Goal: Task Accomplishment & Management: Manage account settings

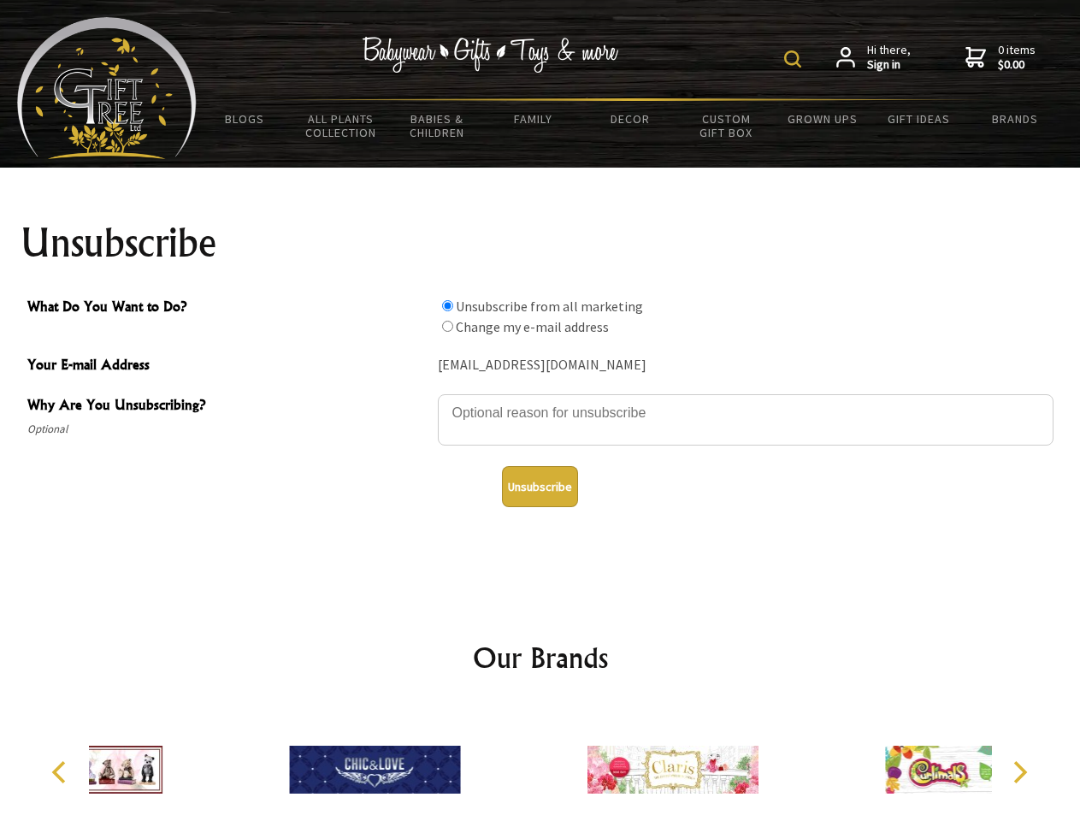
click at [795, 59] on img at bounding box center [792, 58] width 17 height 17
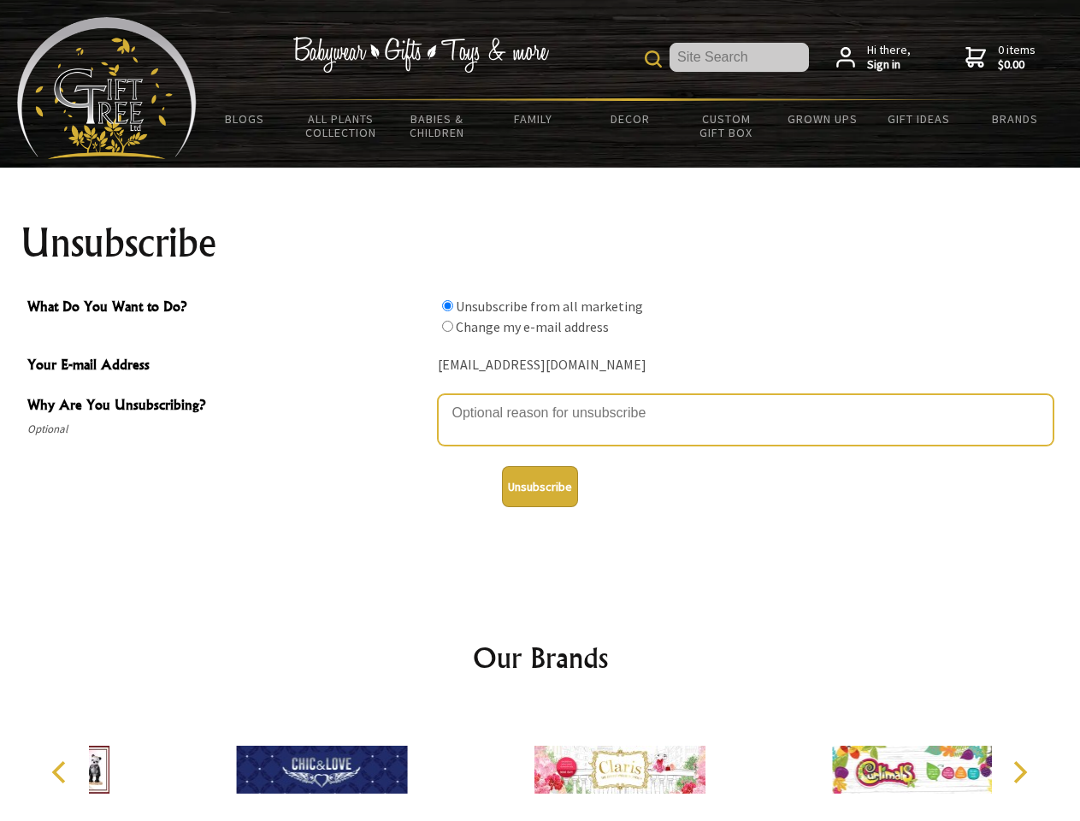
click at [541, 400] on textarea "Why Are You Unsubscribing?" at bounding box center [746, 419] width 616 height 51
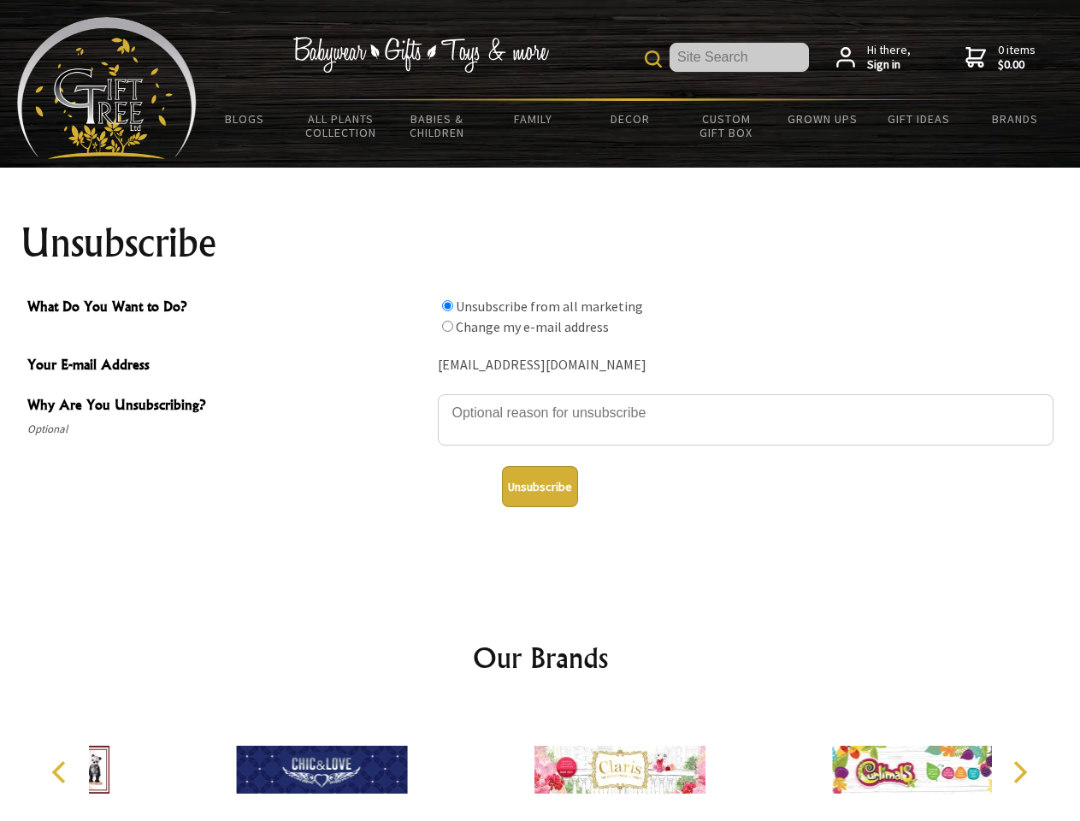
click at [447, 305] on input "What Do You Want to Do?" at bounding box center [447, 305] width 11 height 11
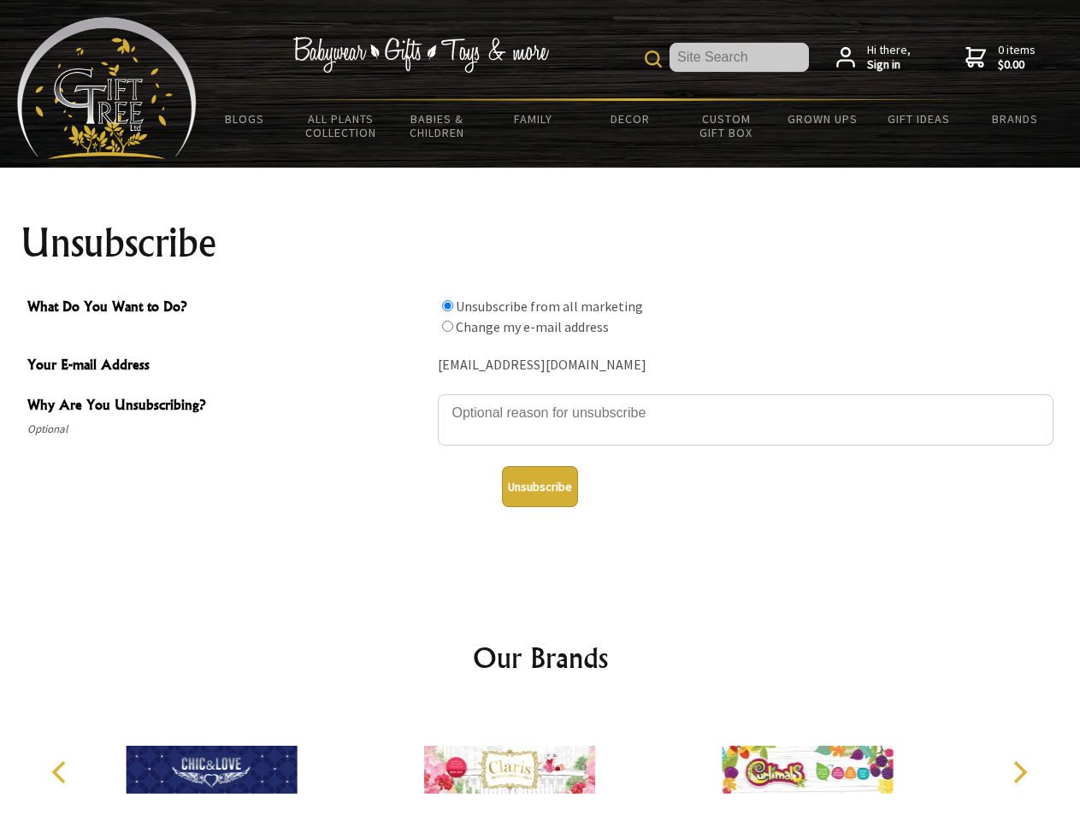
click at [447, 326] on input "What Do You Want to Do?" at bounding box center [447, 326] width 11 height 11
radio input "true"
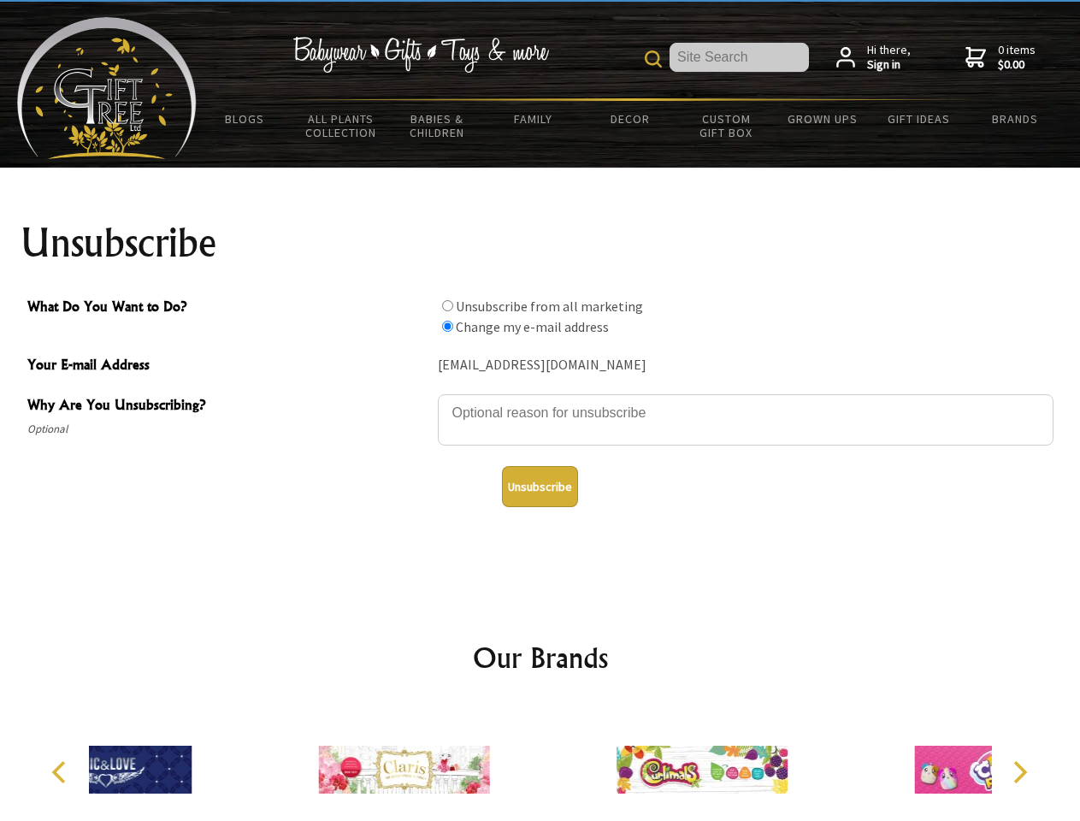
click at [540, 487] on button "Unsubscribe" at bounding box center [540, 486] width 76 height 41
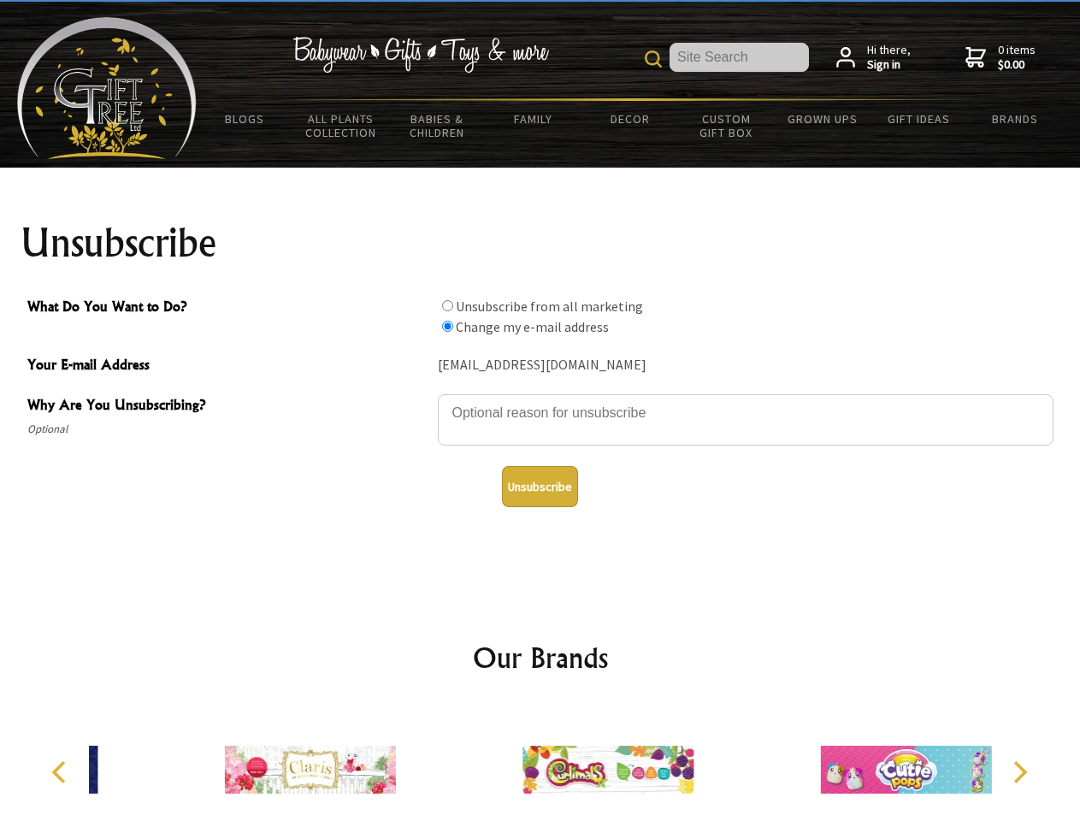
click at [541, 763] on img at bounding box center [608, 770] width 171 height 128
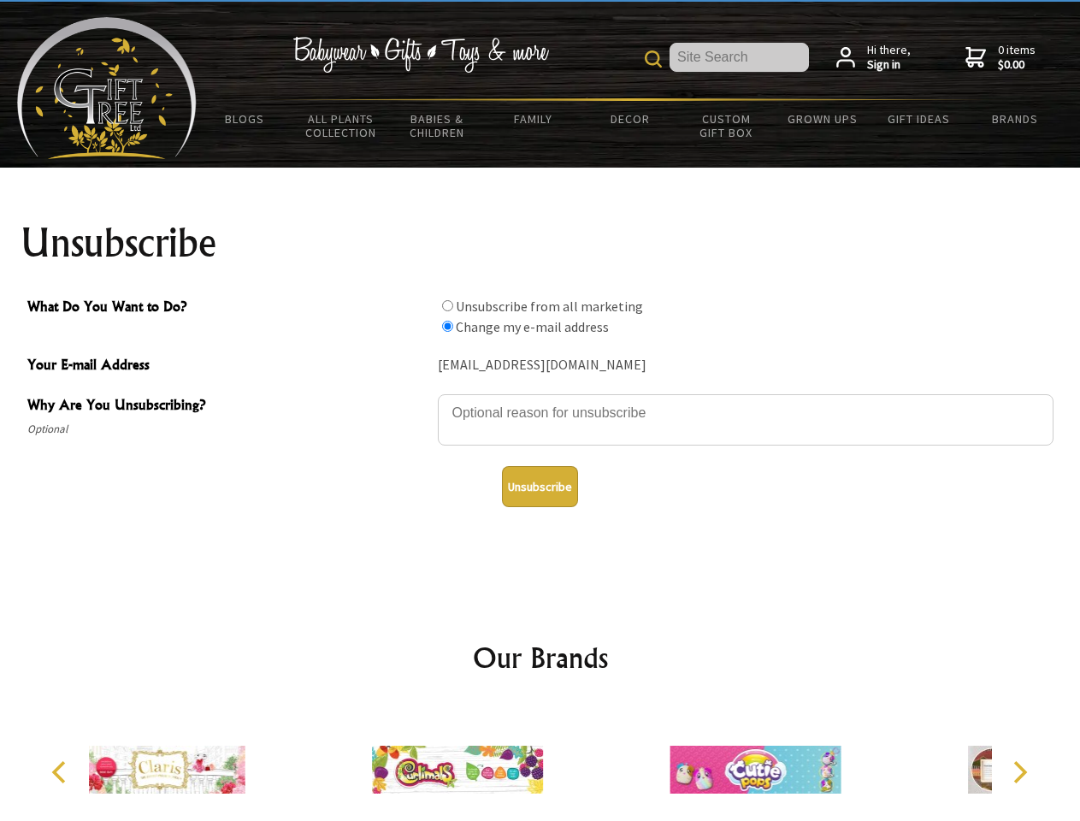
click at [62, 772] on icon "Previous" at bounding box center [61, 772] width 22 height 22
click at [1020, 772] on icon "Next" at bounding box center [1019, 772] width 22 height 22
